Goal: Transaction & Acquisition: Purchase product/service

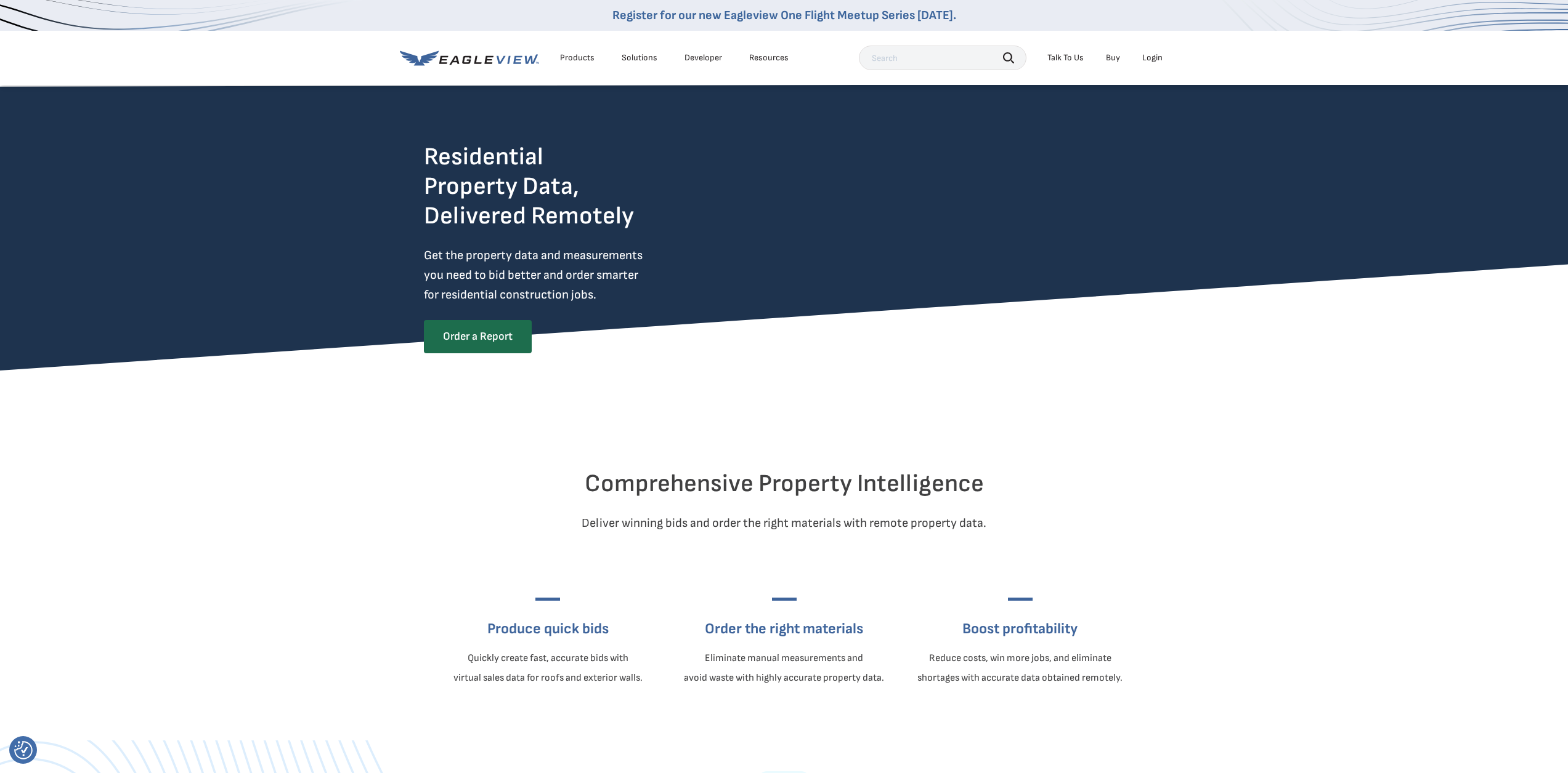
click at [1155, 58] on div "Login" at bounding box center [1152, 58] width 20 height 11
click at [1145, 54] on div "Login" at bounding box center [1152, 58] width 20 height 11
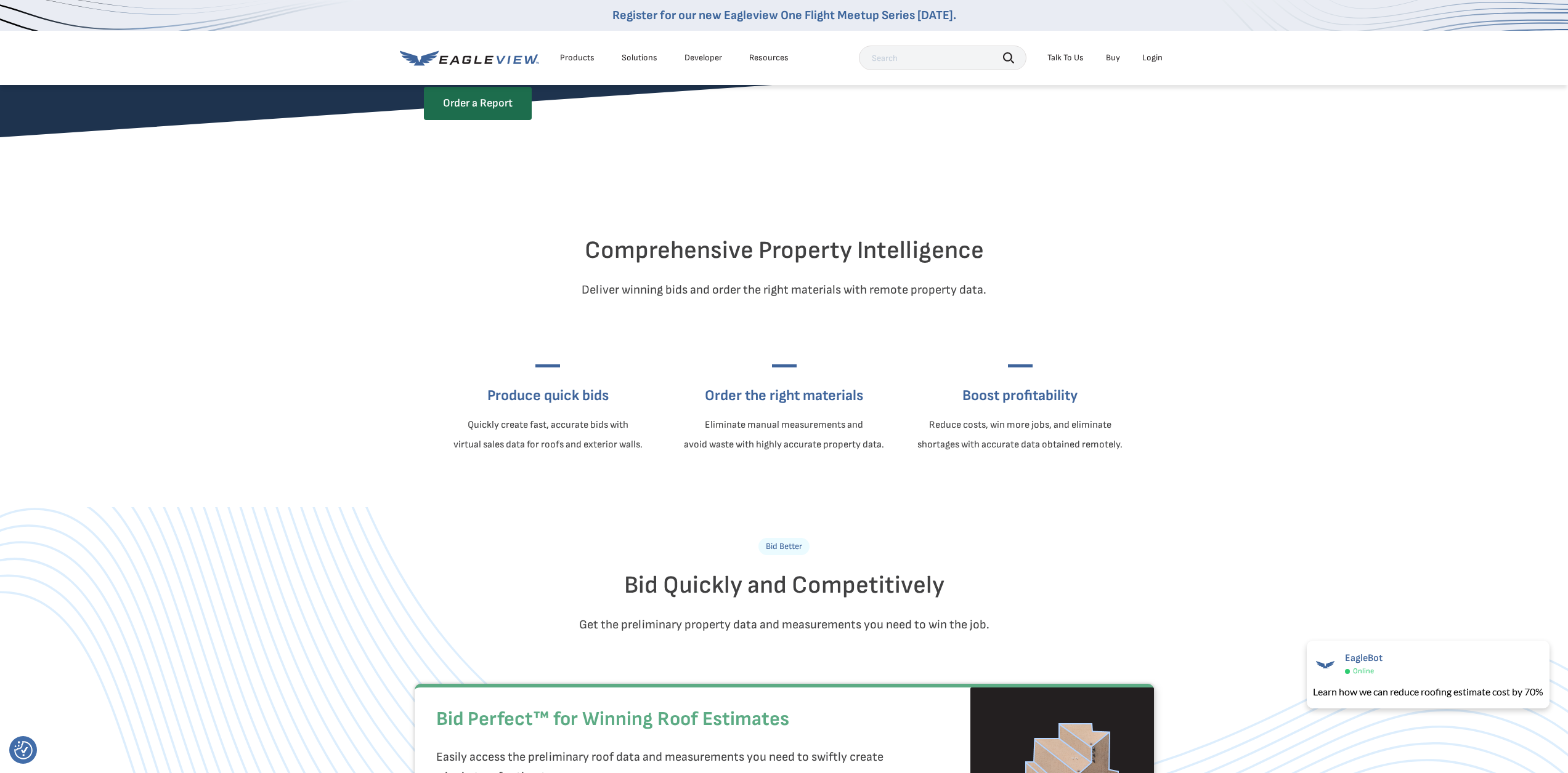
scroll to position [247, 0]
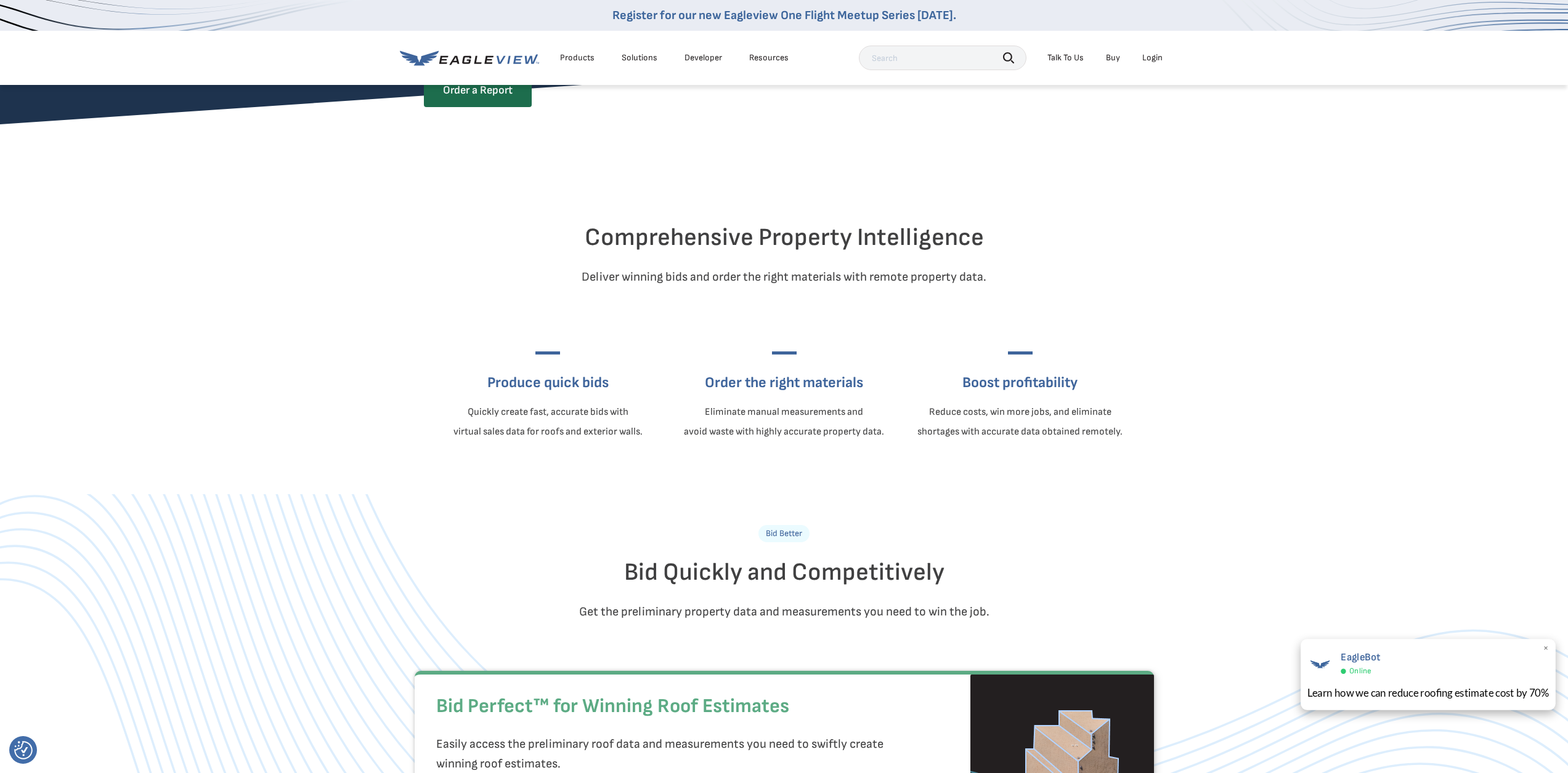
click at [1547, 649] on span "×" at bounding box center [1545, 649] width 7 height 13
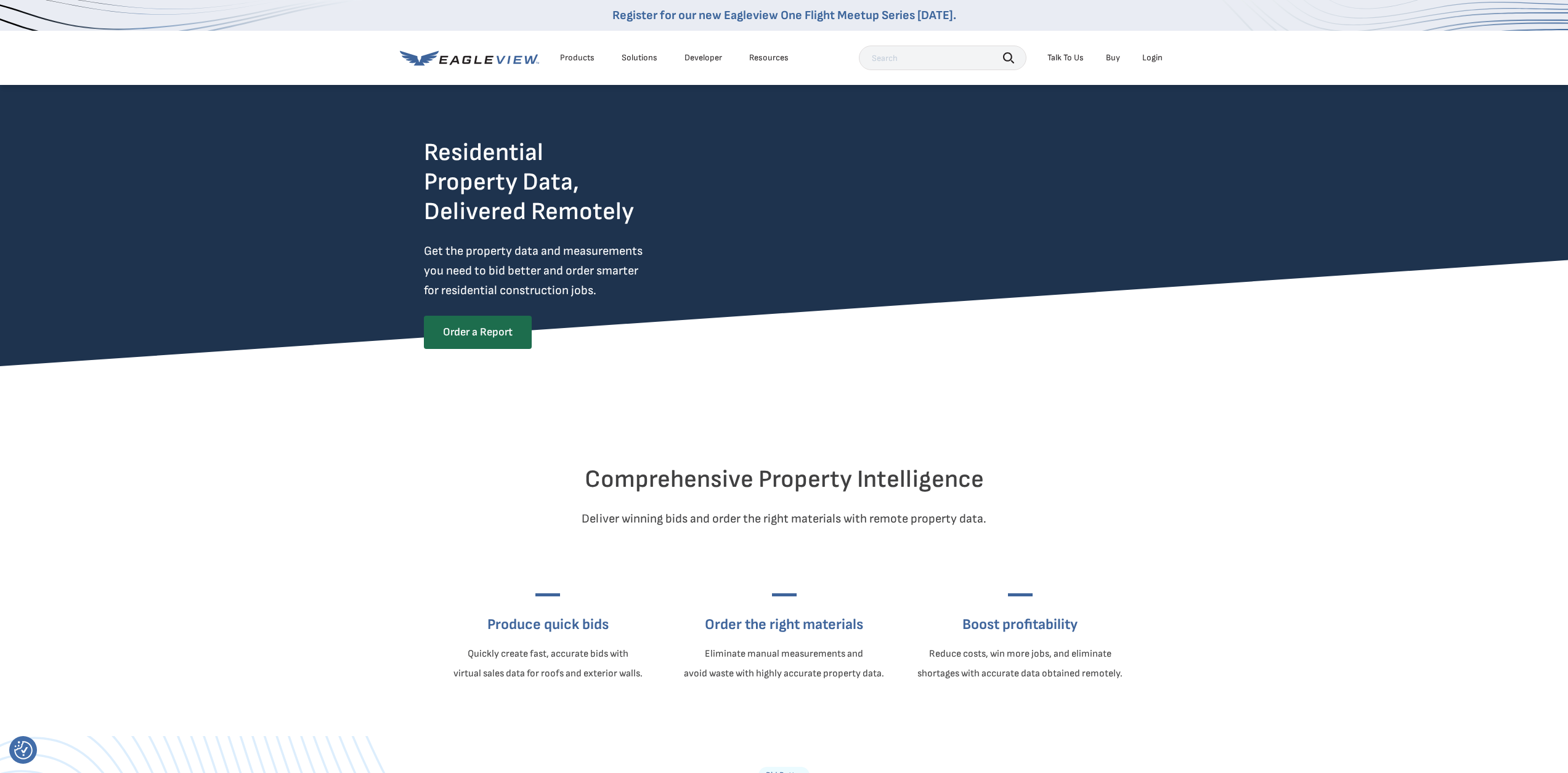
scroll to position [0, 0]
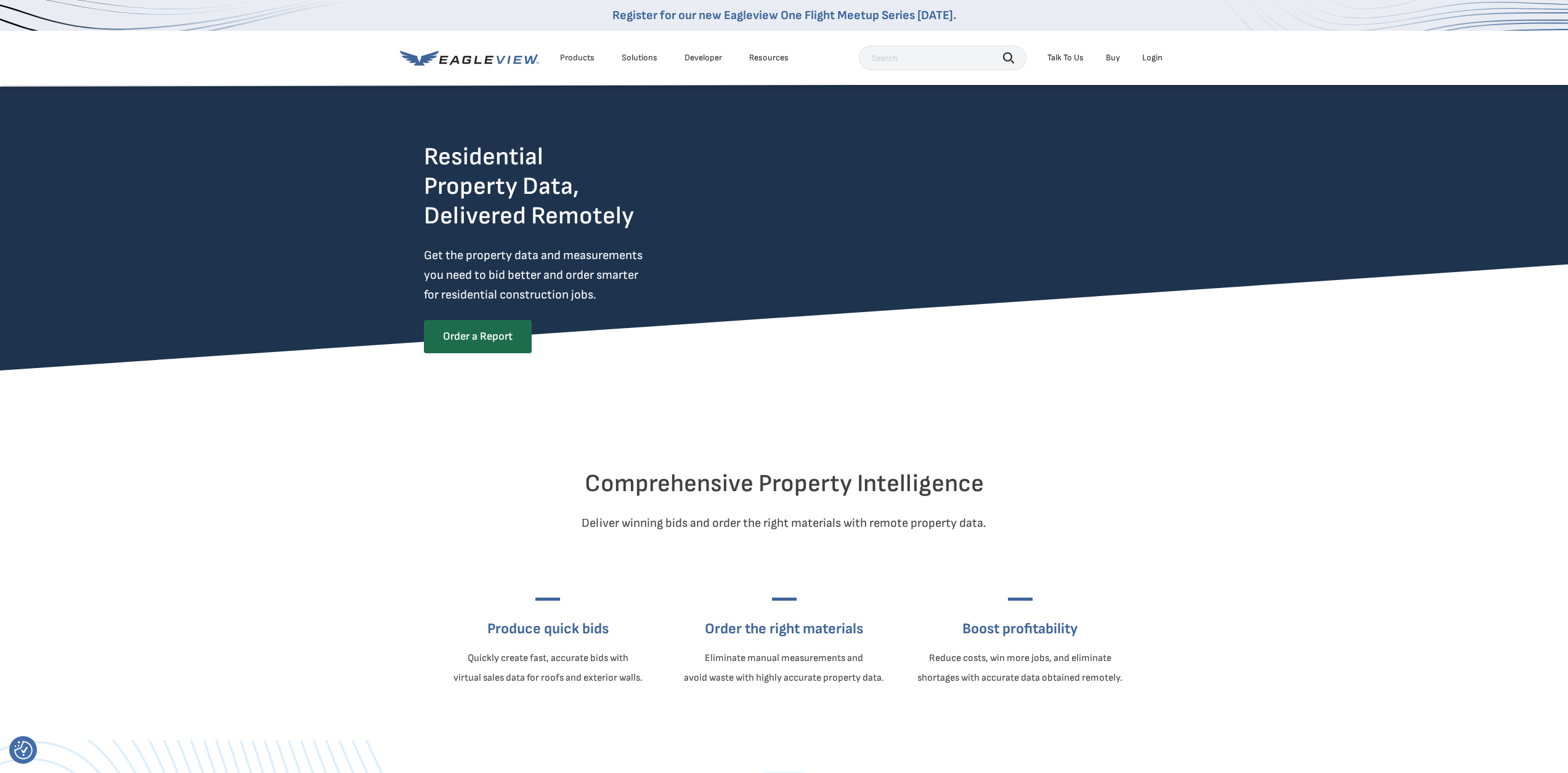
click at [1161, 48] on div "Search Talk To Us Buy Login" at bounding box center [1014, 58] width 310 height 25
click at [1159, 56] on div "Login" at bounding box center [1152, 58] width 20 height 11
click at [1146, 53] on div "Login" at bounding box center [1152, 58] width 20 height 11
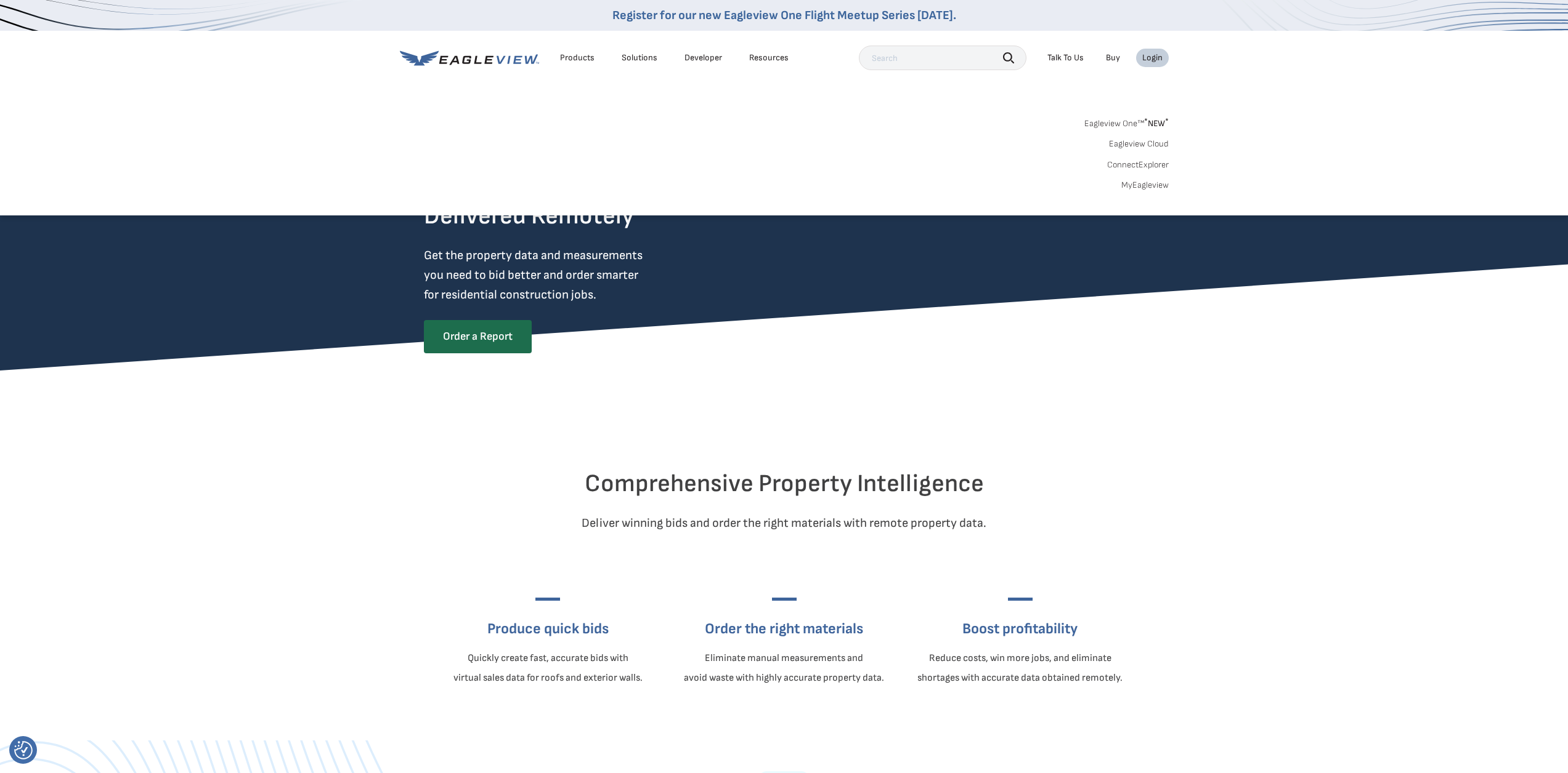
click at [1147, 186] on link "MyEagleview" at bounding box center [1145, 185] width 47 height 11
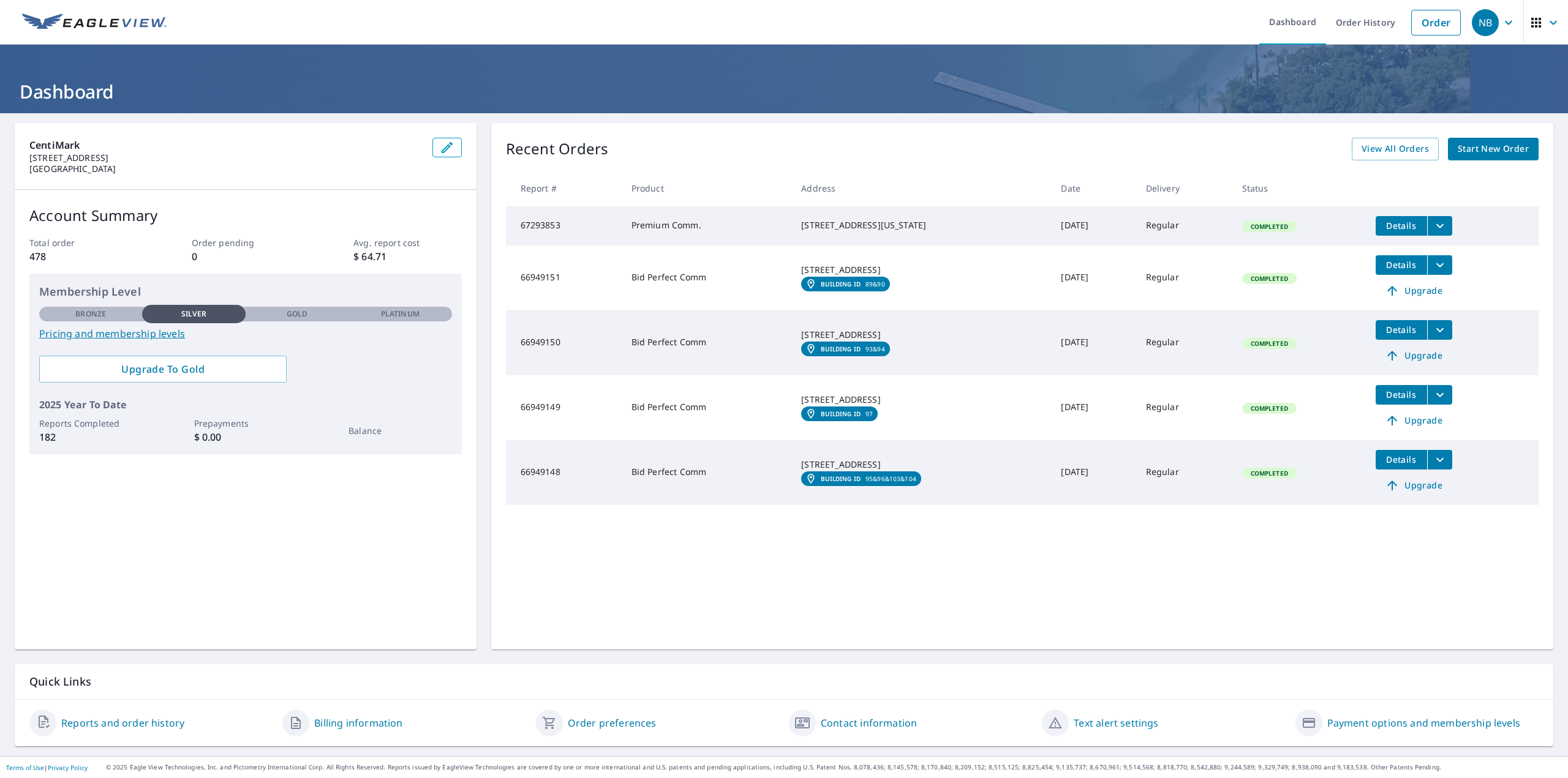
click at [1263, 159] on div "Recent Orders View All Orders Start New Order" at bounding box center [1022, 148] width 1033 height 22
click at [1423, 23] on link "Order" at bounding box center [1436, 22] width 50 height 26
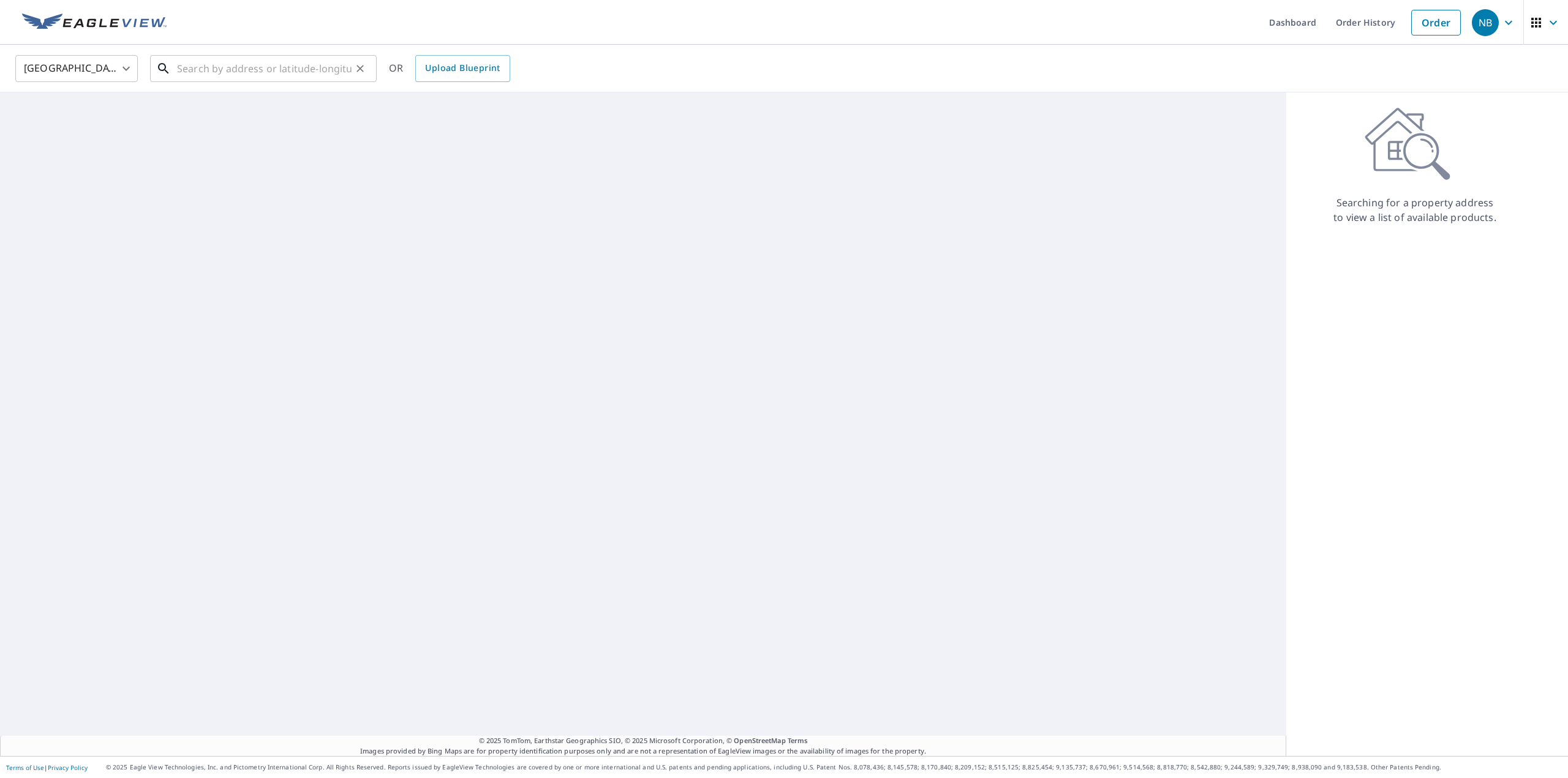
click at [247, 66] on input "text" at bounding box center [265, 69] width 175 height 34
paste input "12200 59th Ave S Seattle"
type input "12200 59th Ave S Seattle"
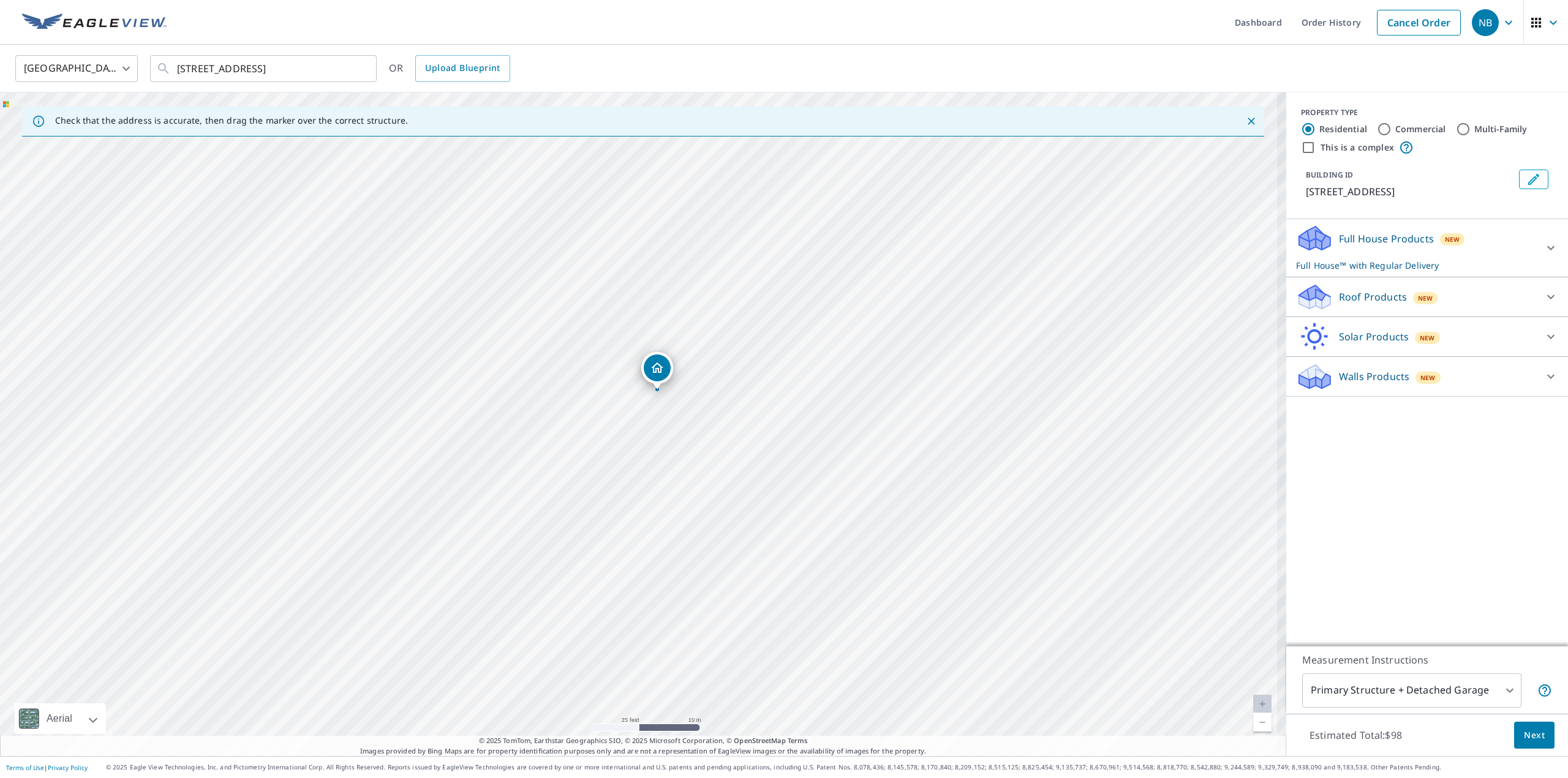
drag, startPoint x: 754, startPoint y: 386, endPoint x: 849, endPoint y: 442, distance: 110.3
click at [795, 443] on div "12200 59th Ave S Seattle, WA 98178" at bounding box center [643, 425] width 1286 height 664
click at [1547, 295] on icon at bounding box center [1551, 298] width 8 height 5
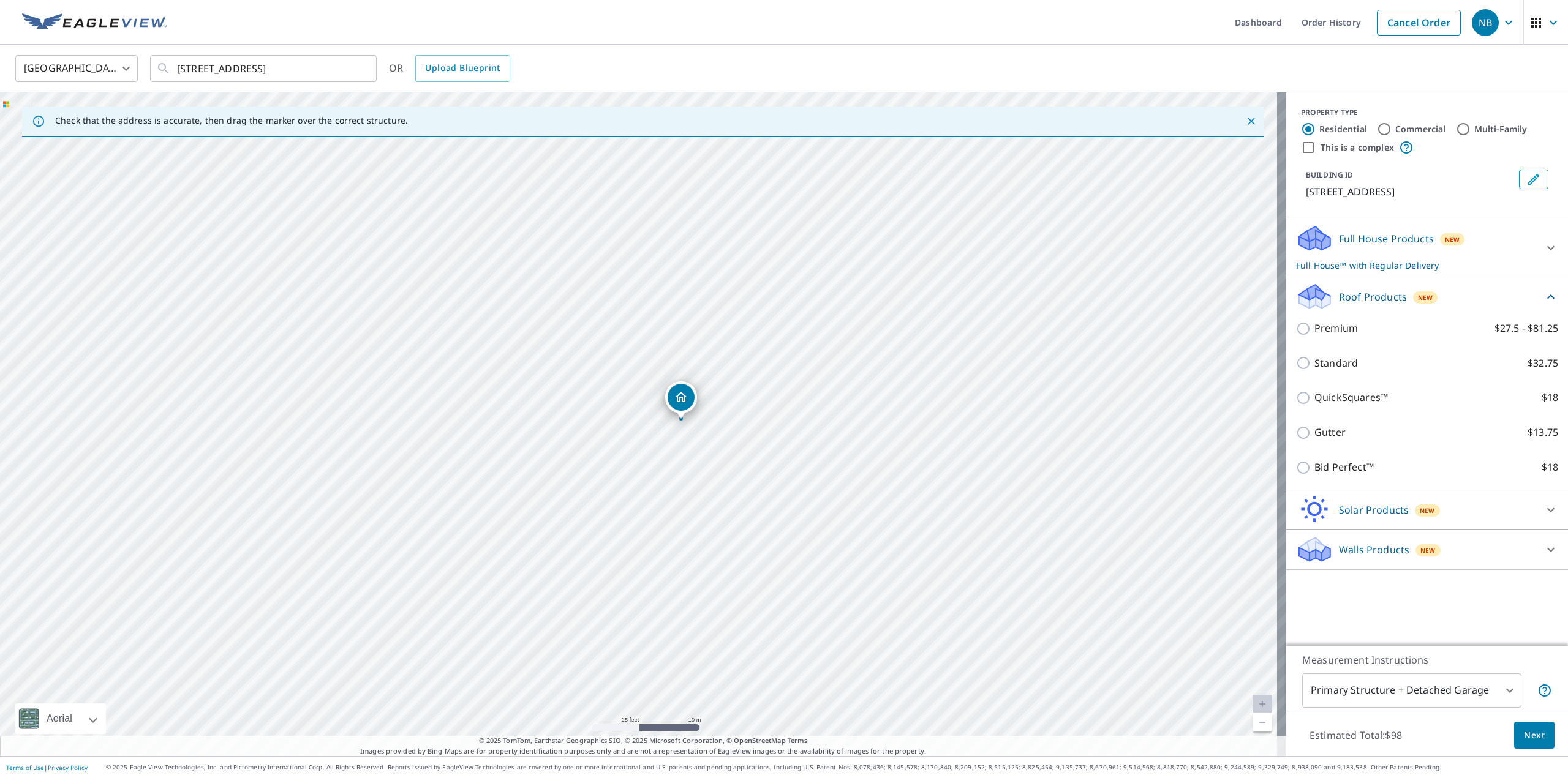
click at [1377, 131] on input "Commercial" at bounding box center [1384, 129] width 15 height 15
radio input "true"
type input "4"
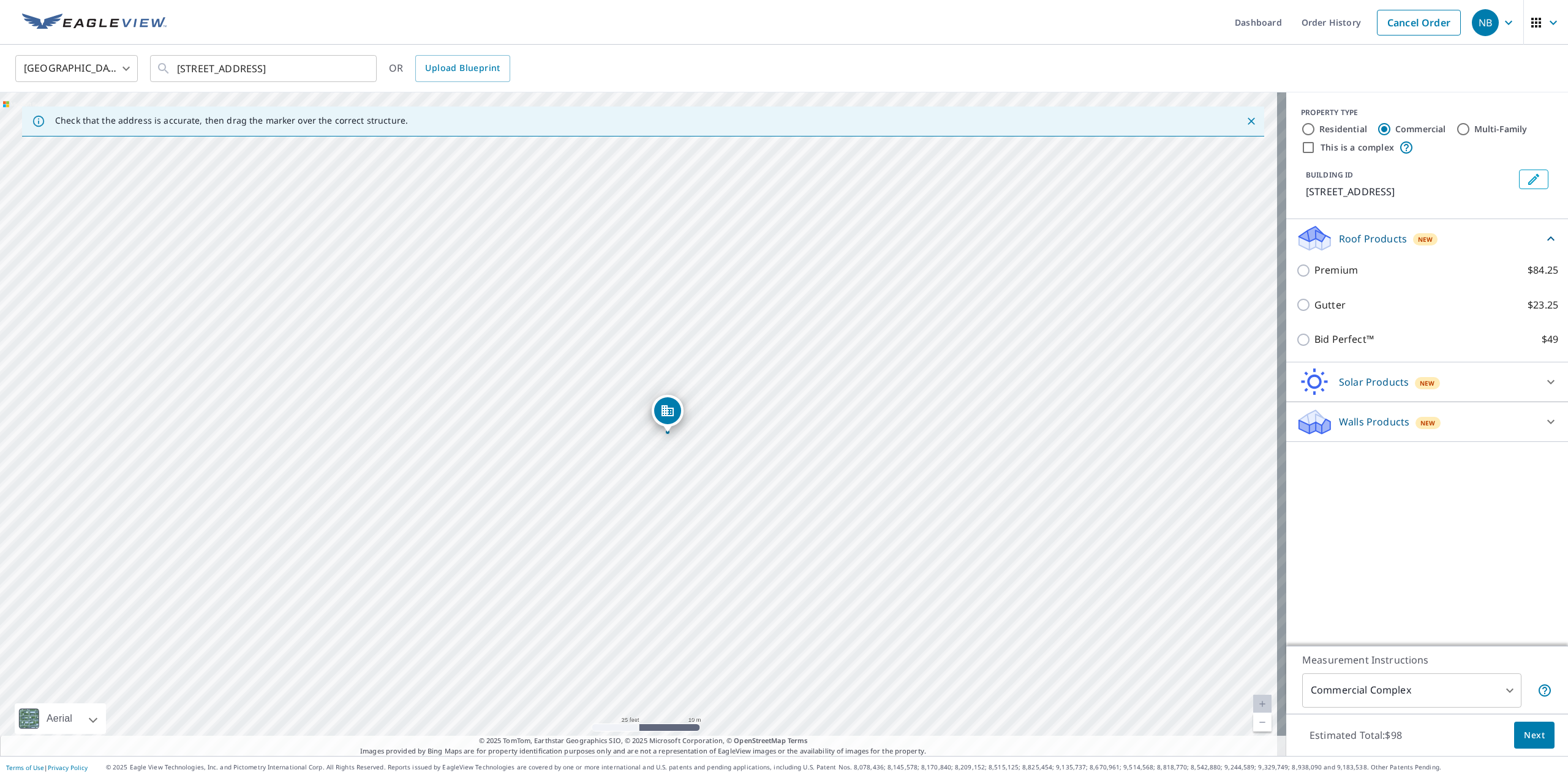
drag, startPoint x: 719, startPoint y: 430, endPoint x: 748, endPoint y: 441, distance: 31.0
click at [748, 441] on div "12200 59th Ave S Seattle, WA 98178" at bounding box center [643, 425] width 1286 height 664
drag, startPoint x: 663, startPoint y: 415, endPoint x: 588, endPoint y: 410, distance: 75.2
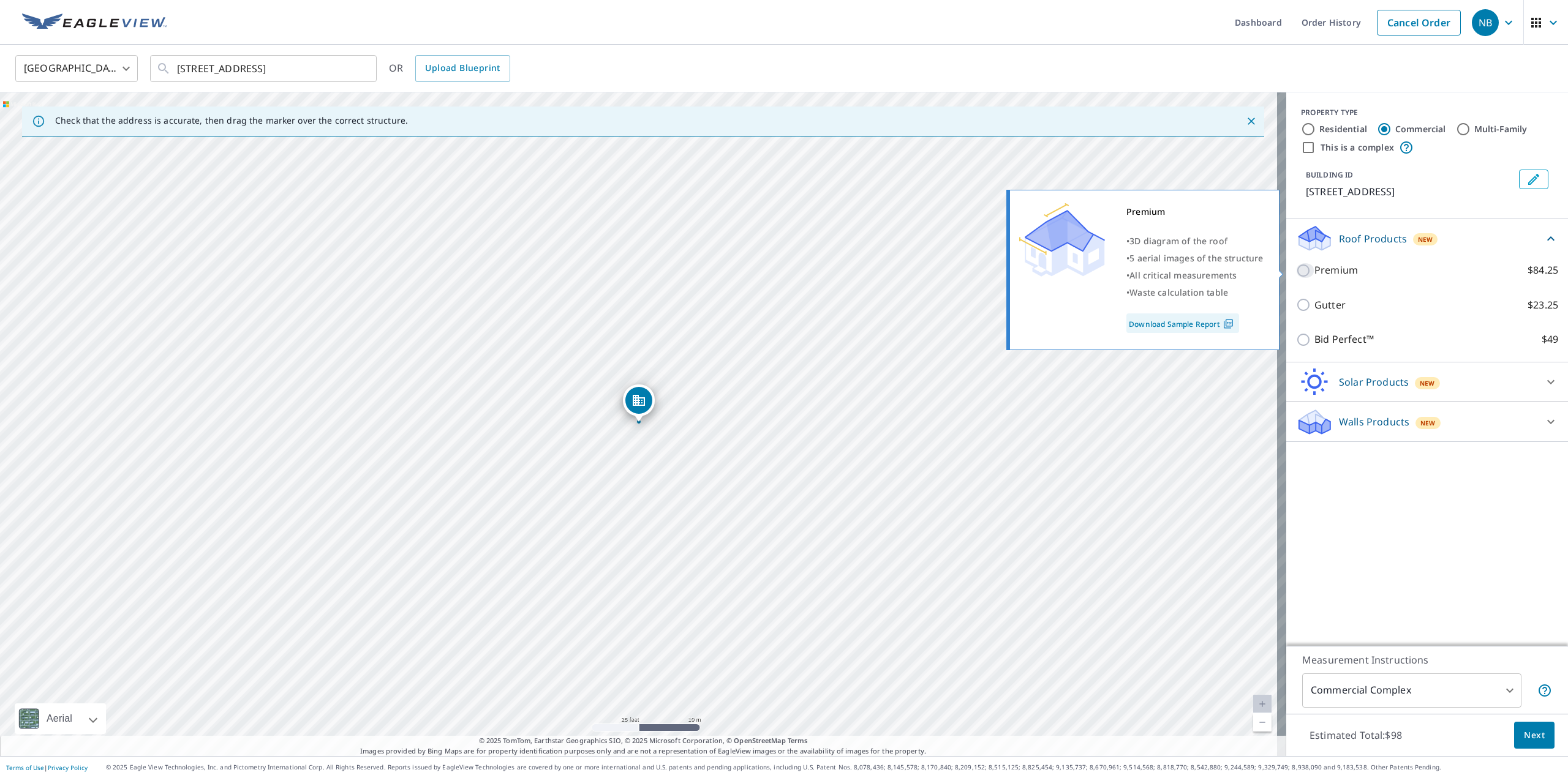
click at [1299, 272] on input "Premium $84.25" at bounding box center [1305, 270] width 19 height 15
checkbox input "true"
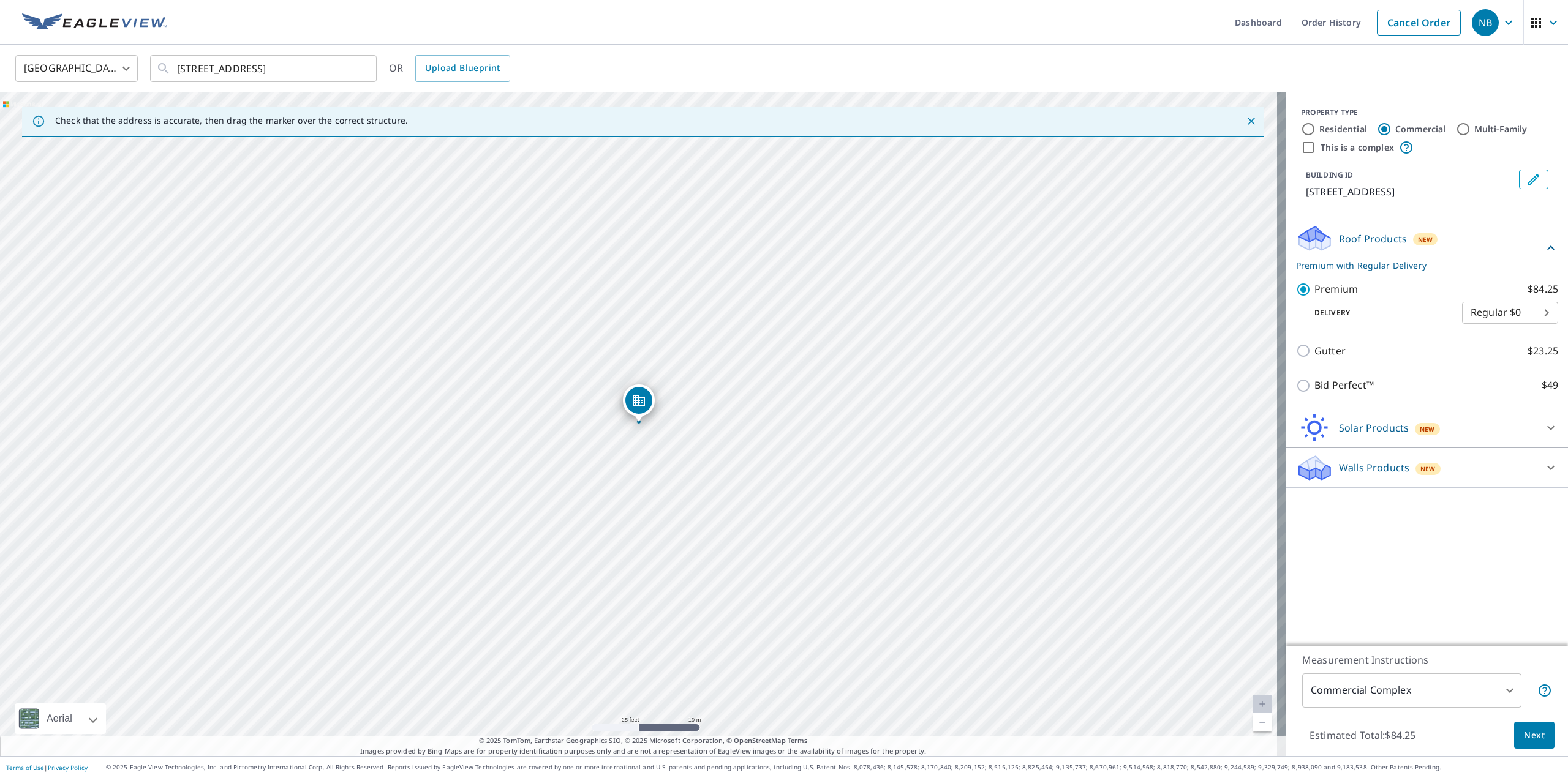
click at [1495, 312] on body "NB NB Dashboard Order History Cancel Order NB United States US ​ 12200 59th Ave…" at bounding box center [784, 389] width 1568 height 778
click at [1427, 298] on div at bounding box center [784, 389] width 1568 height 778
click at [1533, 732] on span "Next" at bounding box center [1534, 735] width 21 height 15
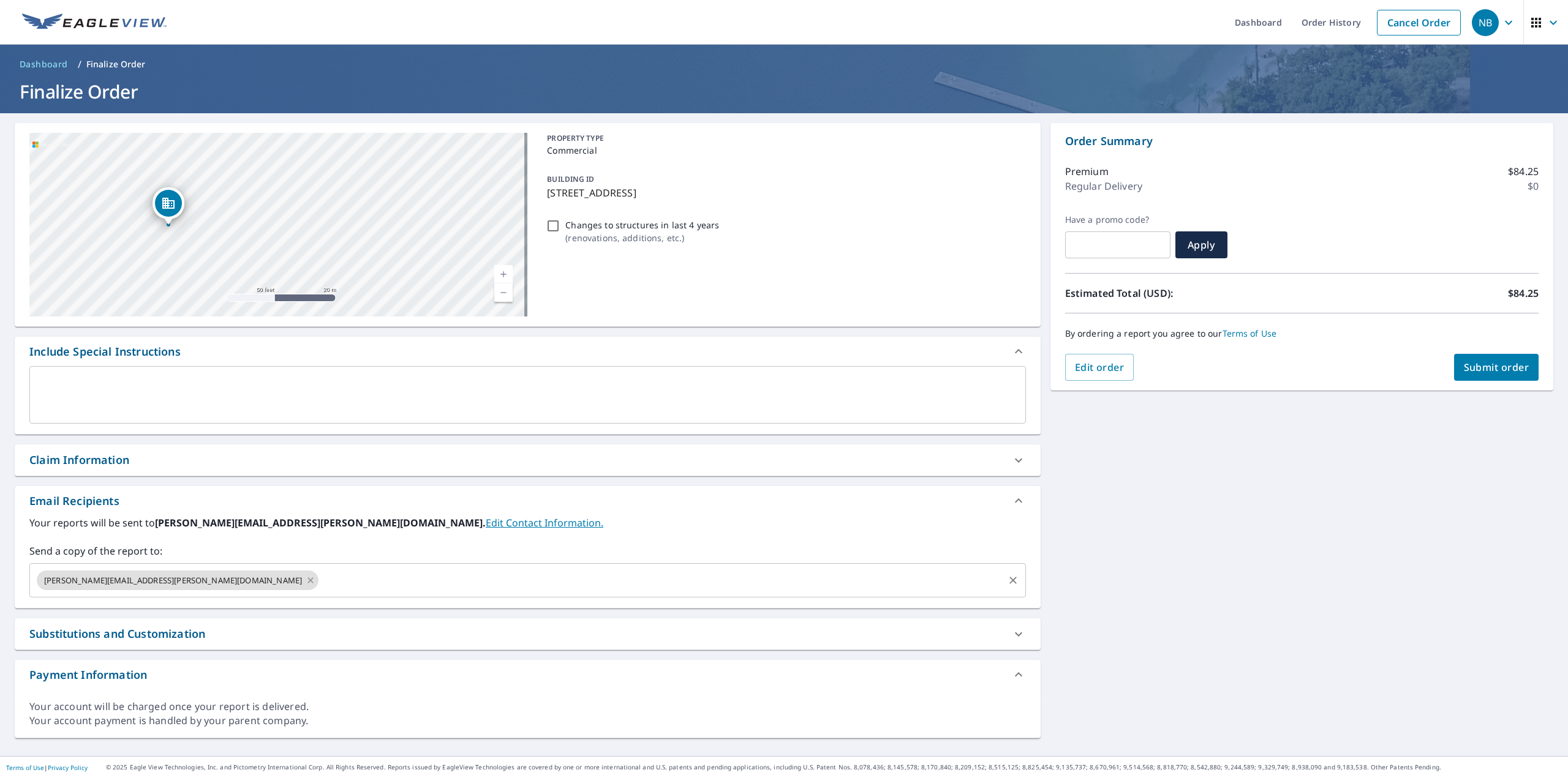
click at [306, 577] on icon at bounding box center [310, 580] width 10 height 13
checkbox input "true"
click at [155, 577] on input "text" at bounding box center [518, 581] width 967 height 23
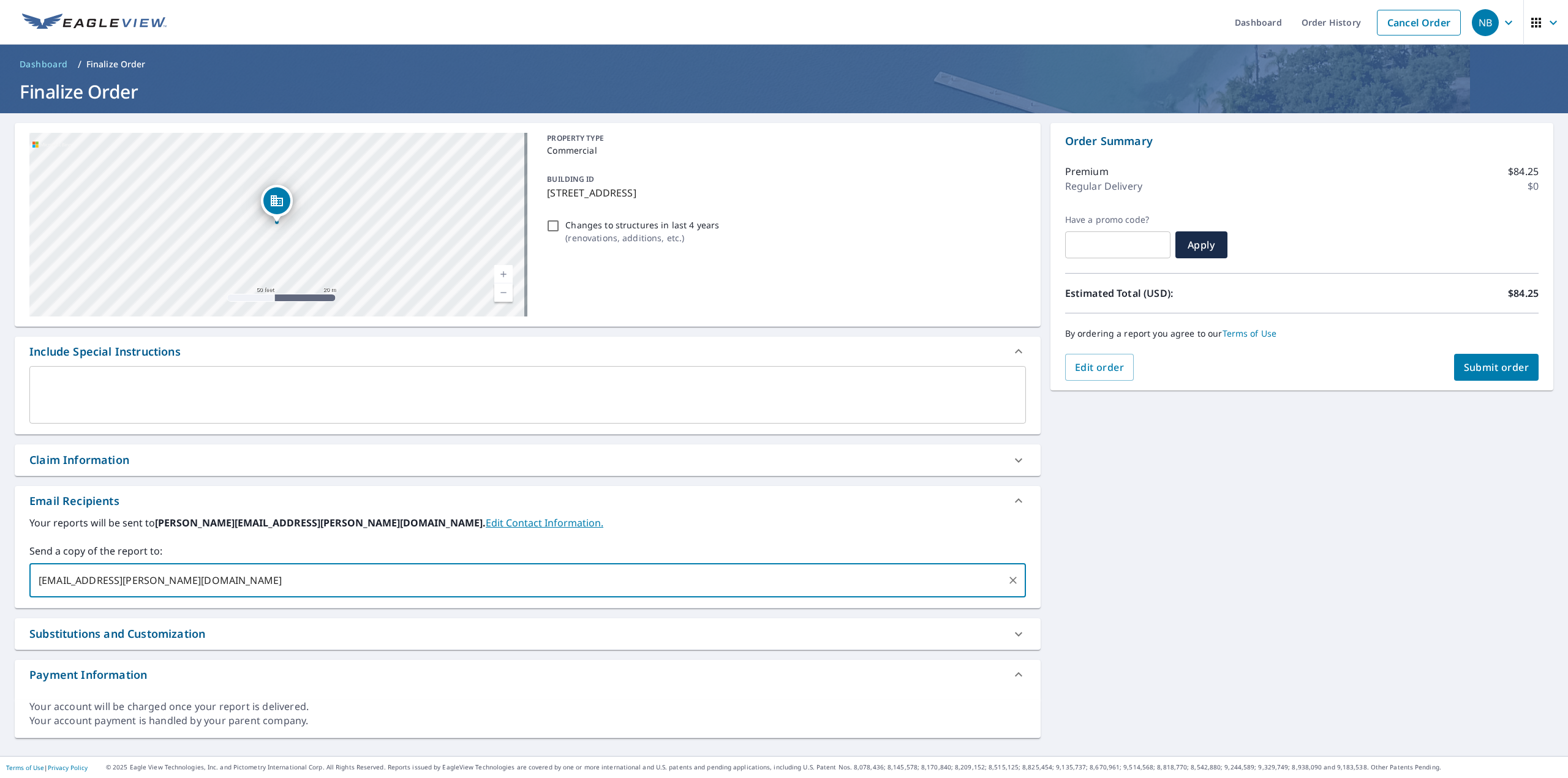
type input "Christian.posey@Centiamrk.com"
click at [574, 525] on label "Your reports will be sent to neal.bailey@centimark.com. Edit Contact Informatio…" at bounding box center [528, 523] width 996 height 15
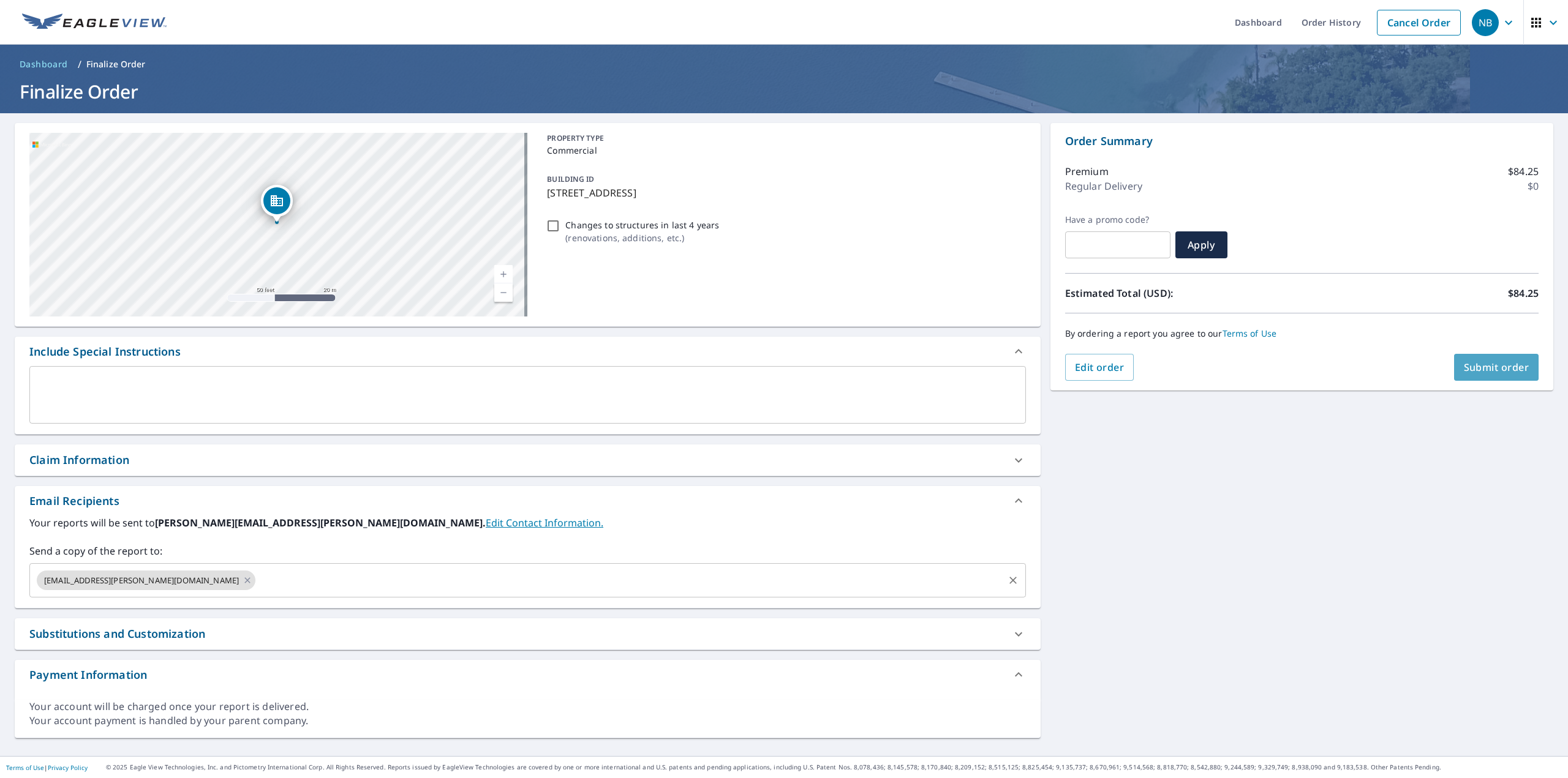
click at [1469, 374] on button "Submit order" at bounding box center [1497, 367] width 85 height 27
checkbox input "true"
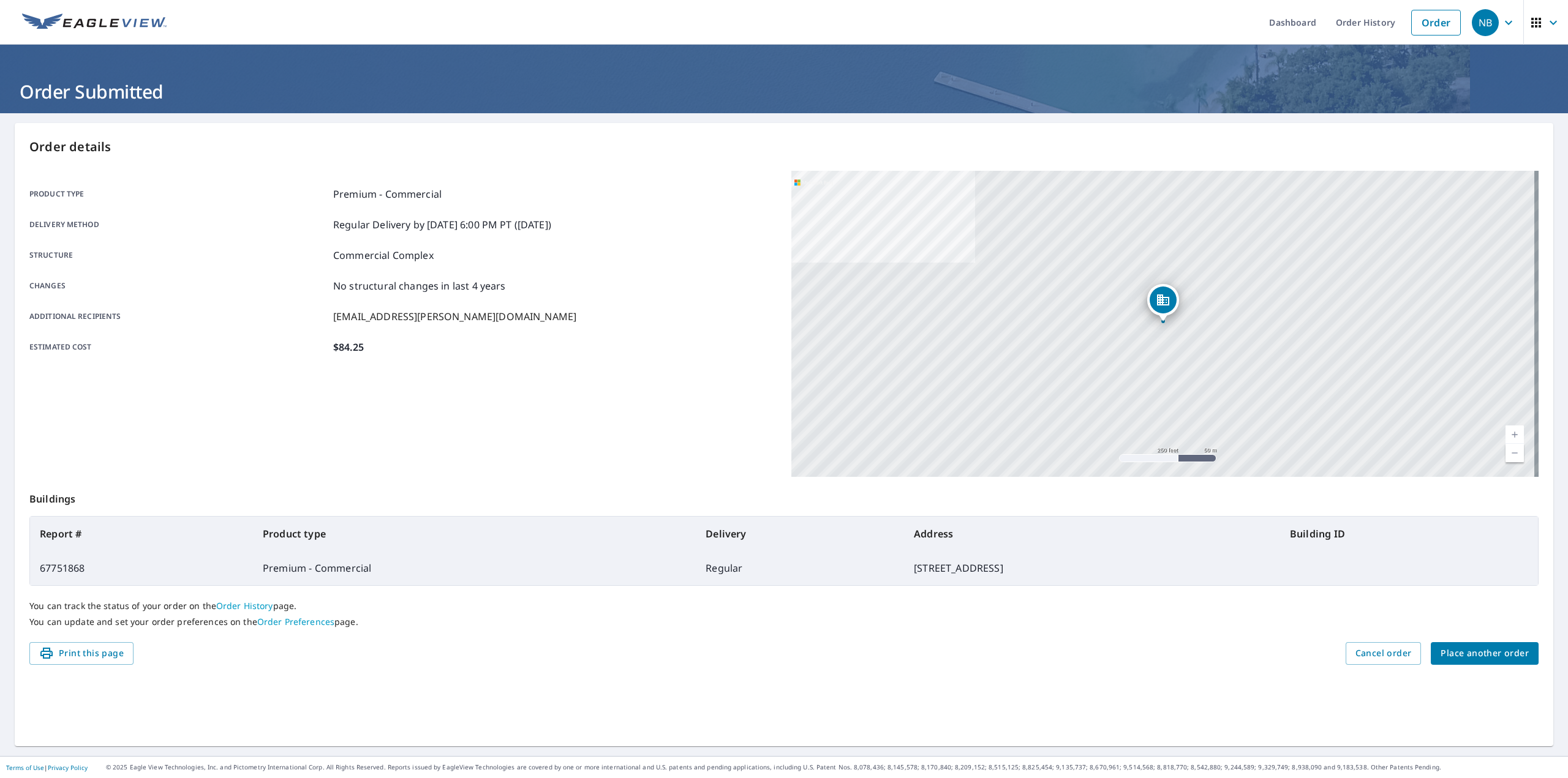
click at [113, 32] on link at bounding box center [94, 22] width 159 height 45
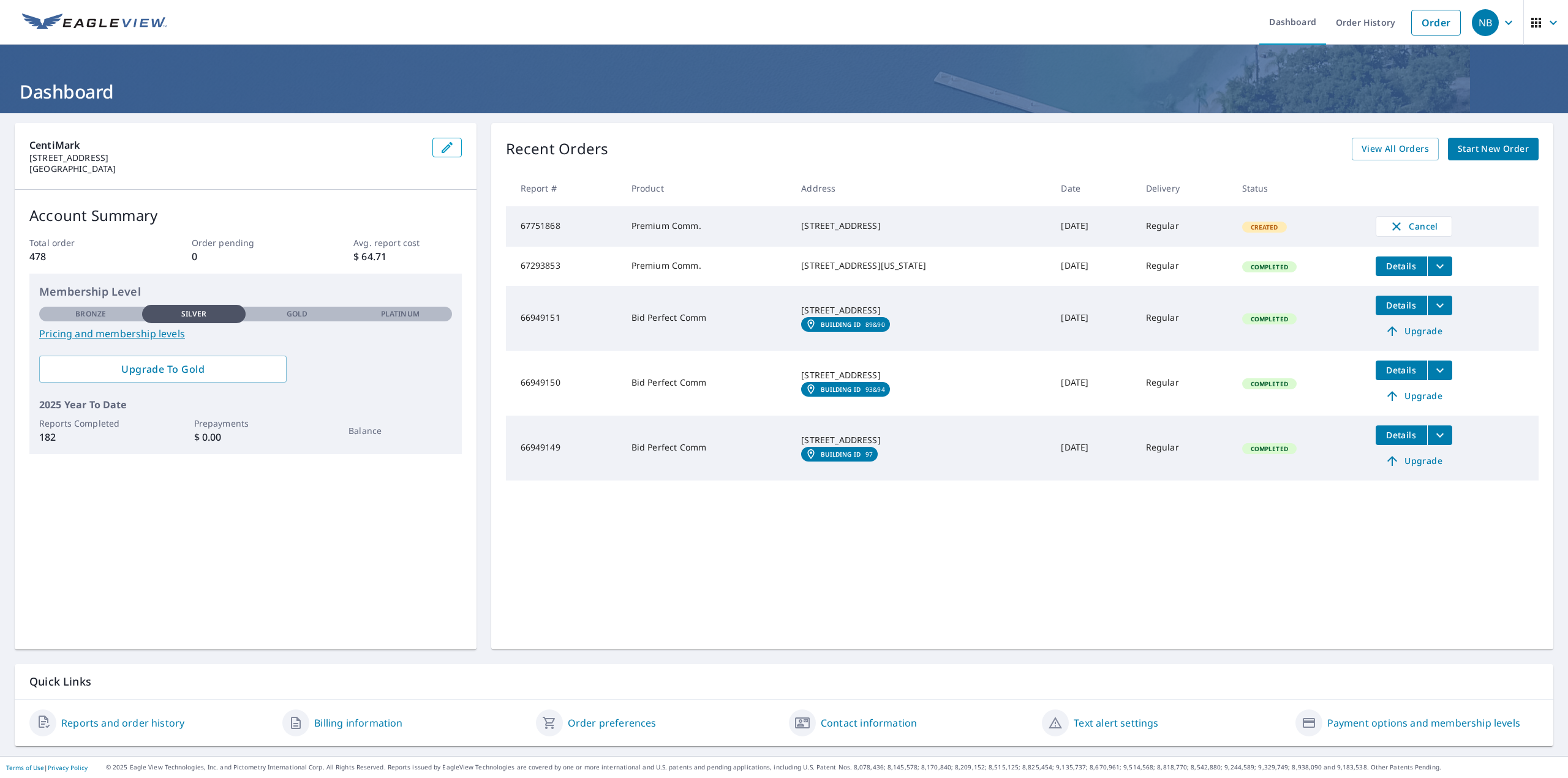
click at [829, 134] on div "Recent Orders View All Orders Start New Order Report # Product Address Date Del…" at bounding box center [1022, 386] width 1062 height 527
click at [946, 145] on div "Recent Orders View All Orders Start New Order" at bounding box center [1022, 148] width 1033 height 22
